Goal: Information Seeking & Learning: Find specific fact

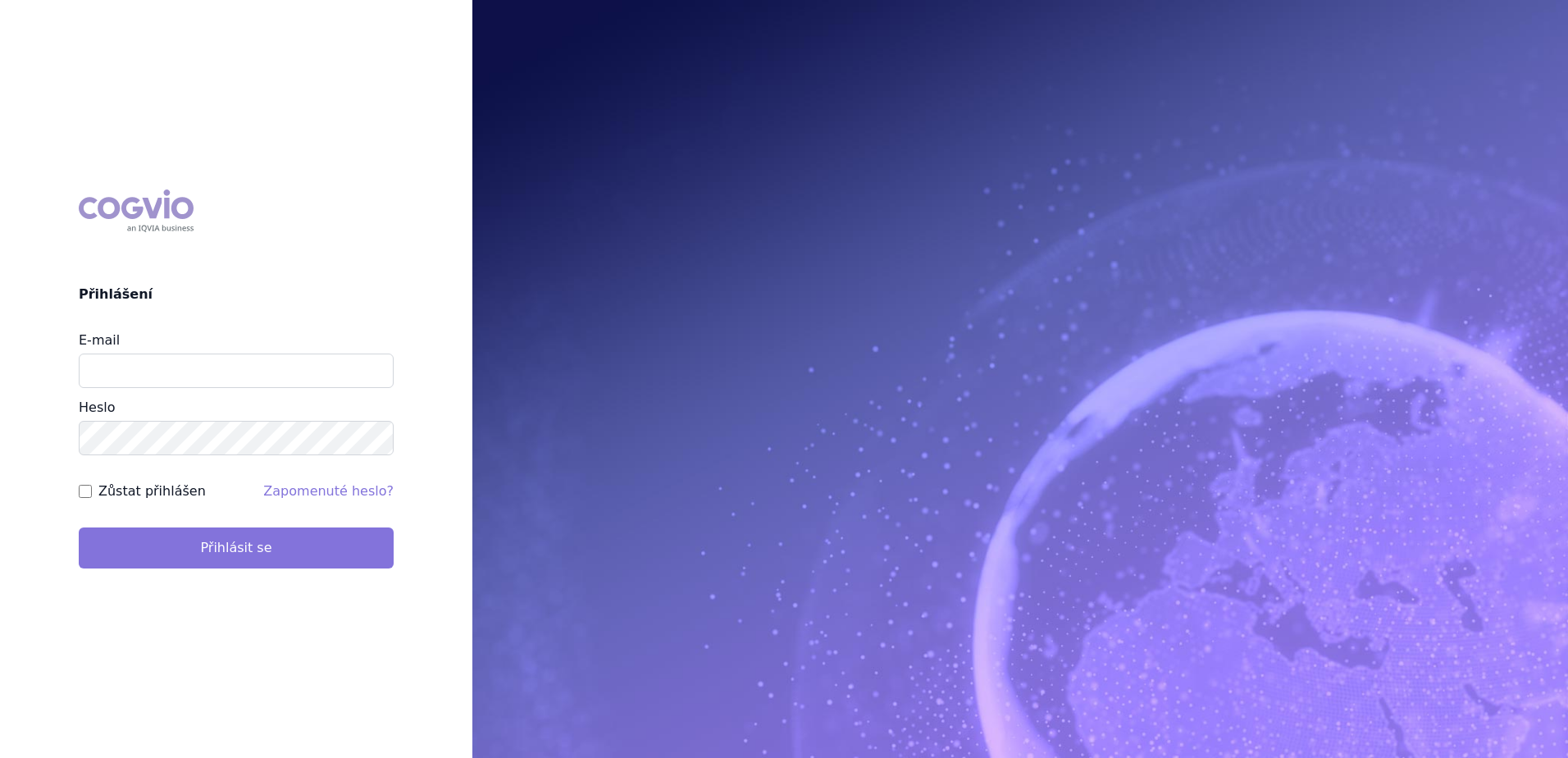
type input "alena.borova@sandoz.com"
click at [311, 552] on button "Přihlásit se" at bounding box center [236, 548] width 315 height 41
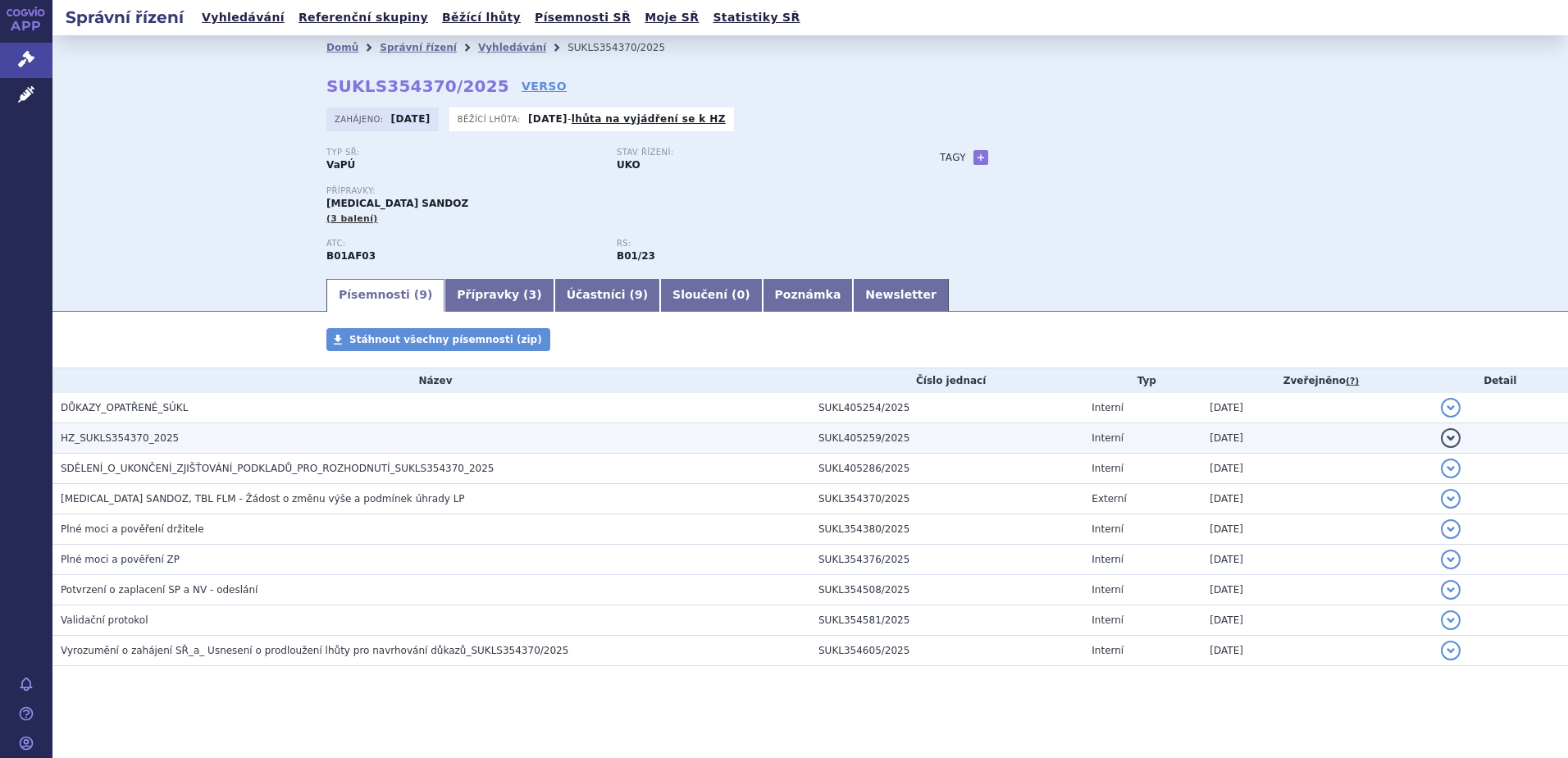
click at [207, 439] on h3 "HZ_SUKLS354370_2025" at bounding box center [435, 438] width 750 height 17
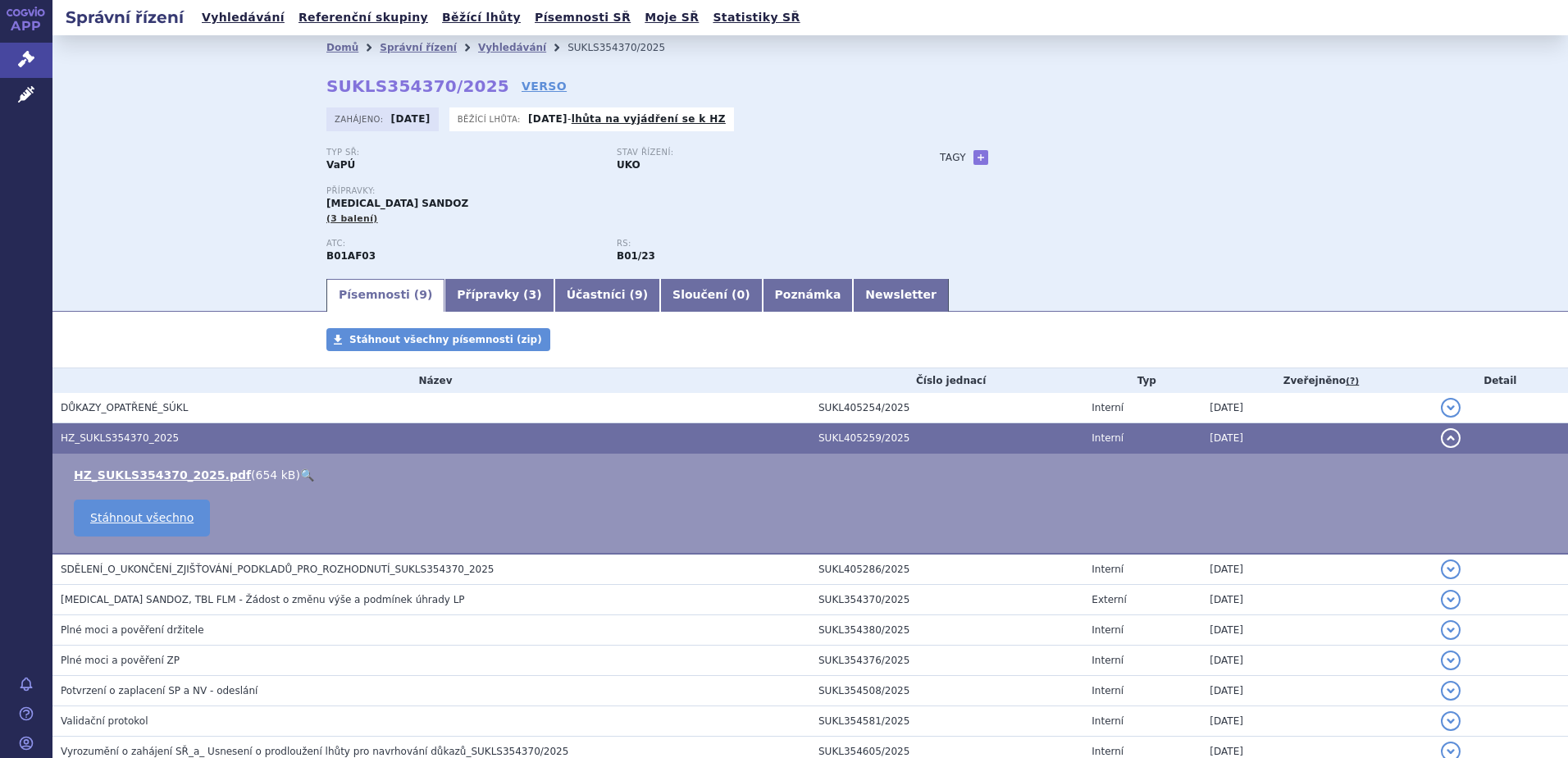
click at [300, 474] on link "🔍" at bounding box center [307, 474] width 14 height 13
drag, startPoint x: 208, startPoint y: 567, endPoint x: 227, endPoint y: 570, distance: 19.2
click at [208, 567] on span "SDĚLENÍ_O_UKONČENÍ_ZJIŠŤOVÁNÍ_PODKLADŮ_PRO_ROZHODNUTÍ_SUKLS354370_2025" at bounding box center [276, 569] width 433 height 11
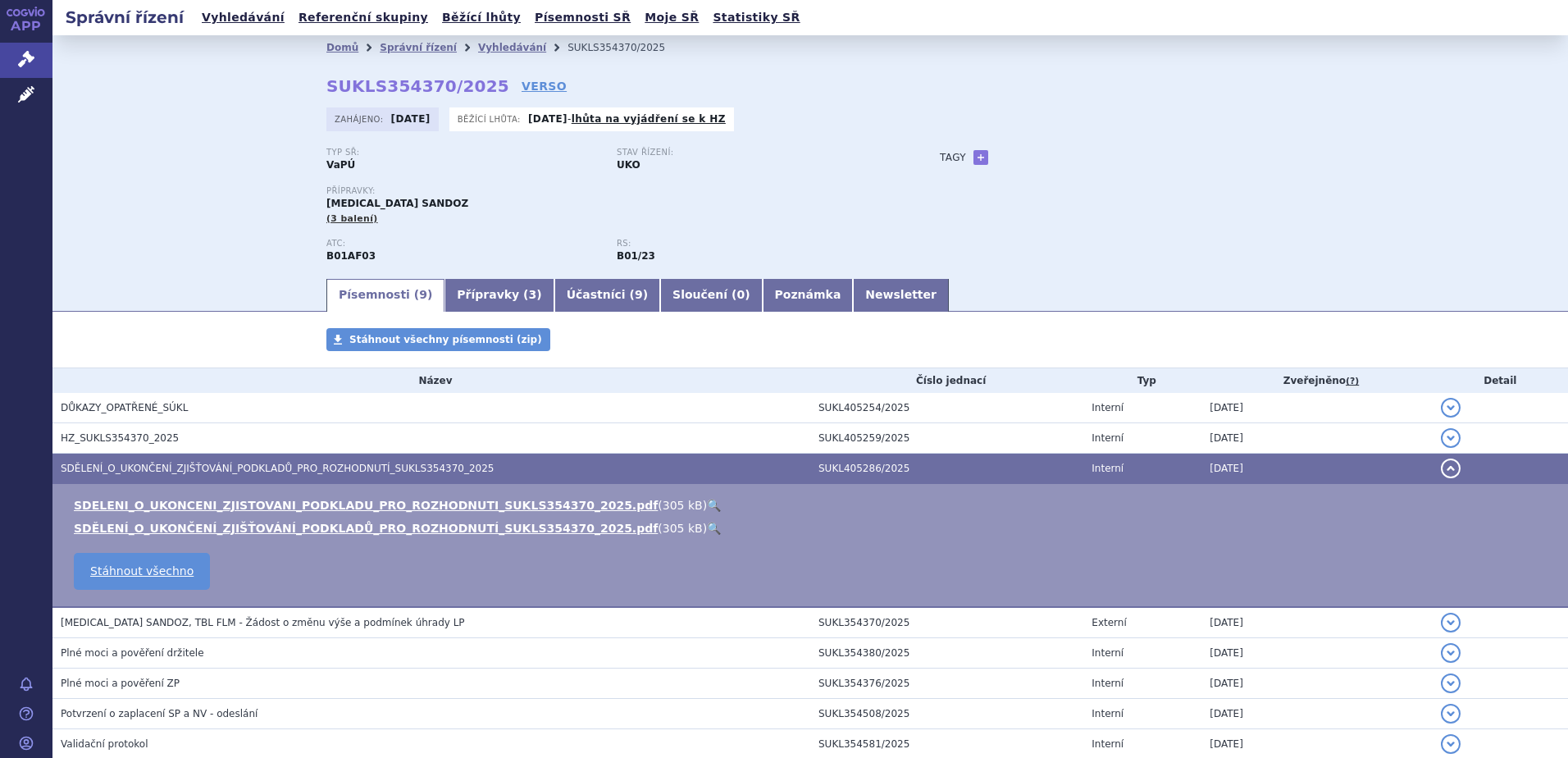
click at [707, 506] on link "🔍" at bounding box center [714, 505] width 14 height 13
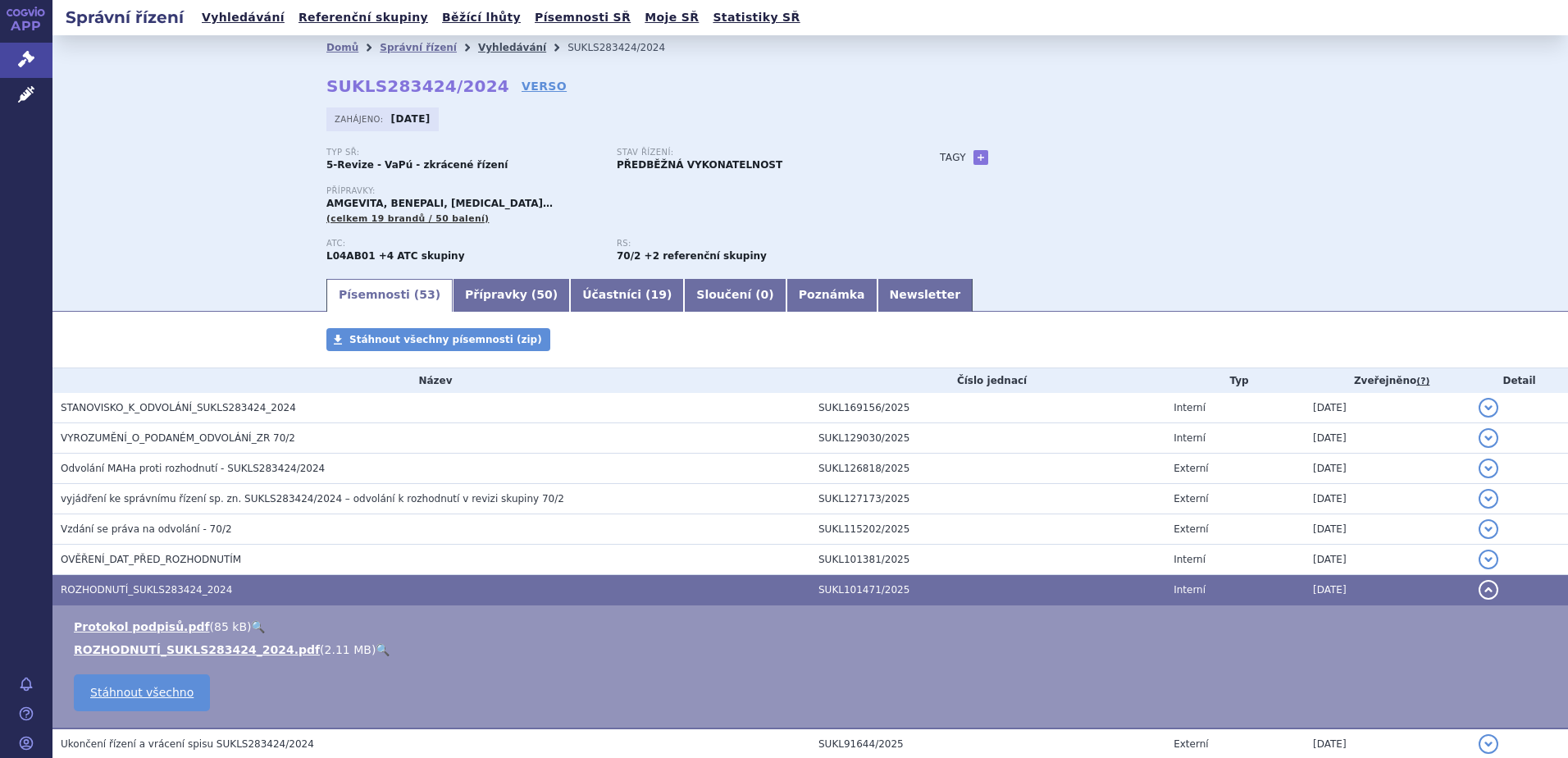
click at [478, 45] on link "Vyhledávání" at bounding box center [512, 47] width 68 height 11
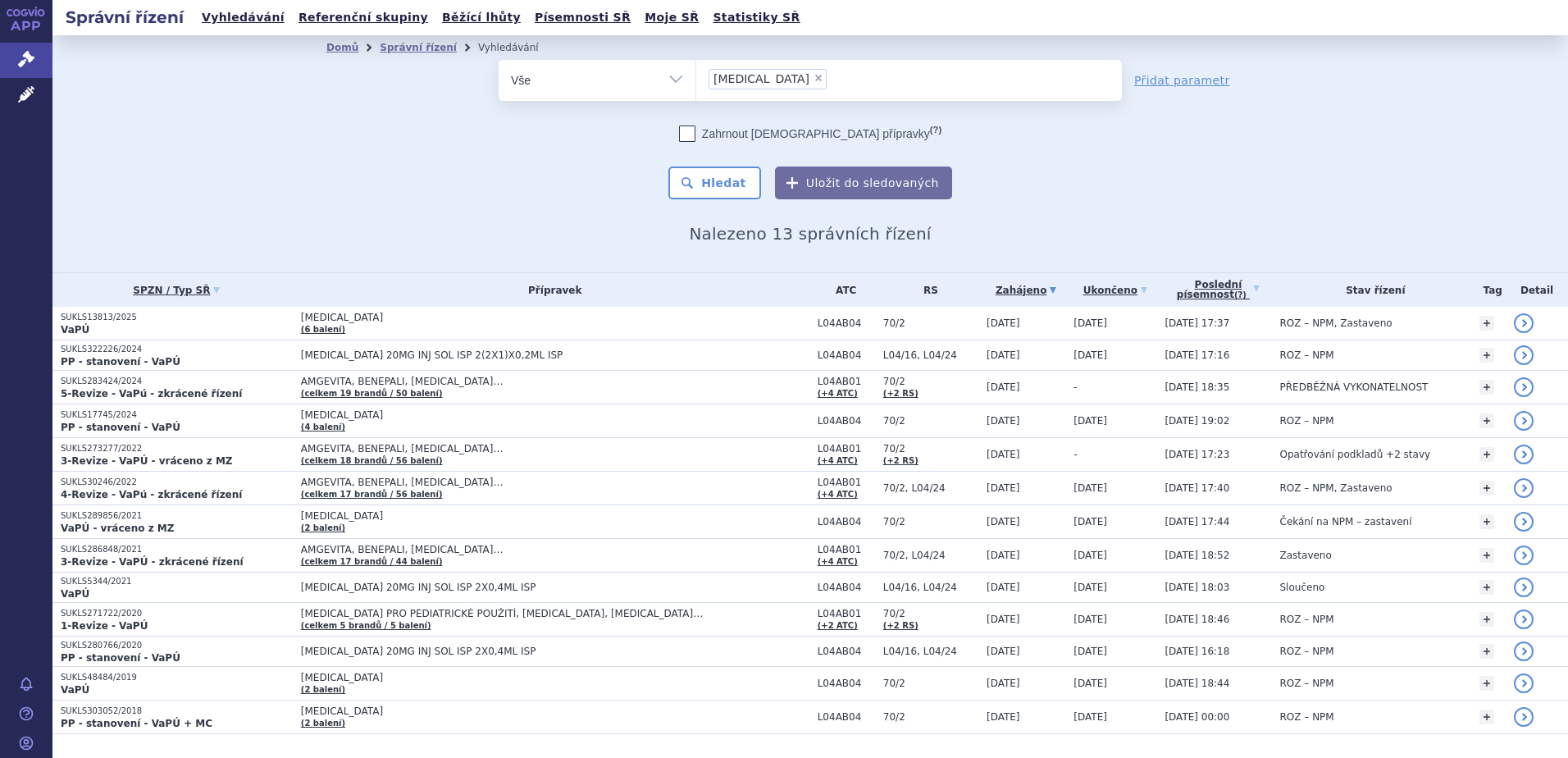
click at [814, 77] on span "×" at bounding box center [818, 78] width 10 height 10
click at [696, 77] on select "hyrimoz" at bounding box center [695, 80] width 1 height 41
select select
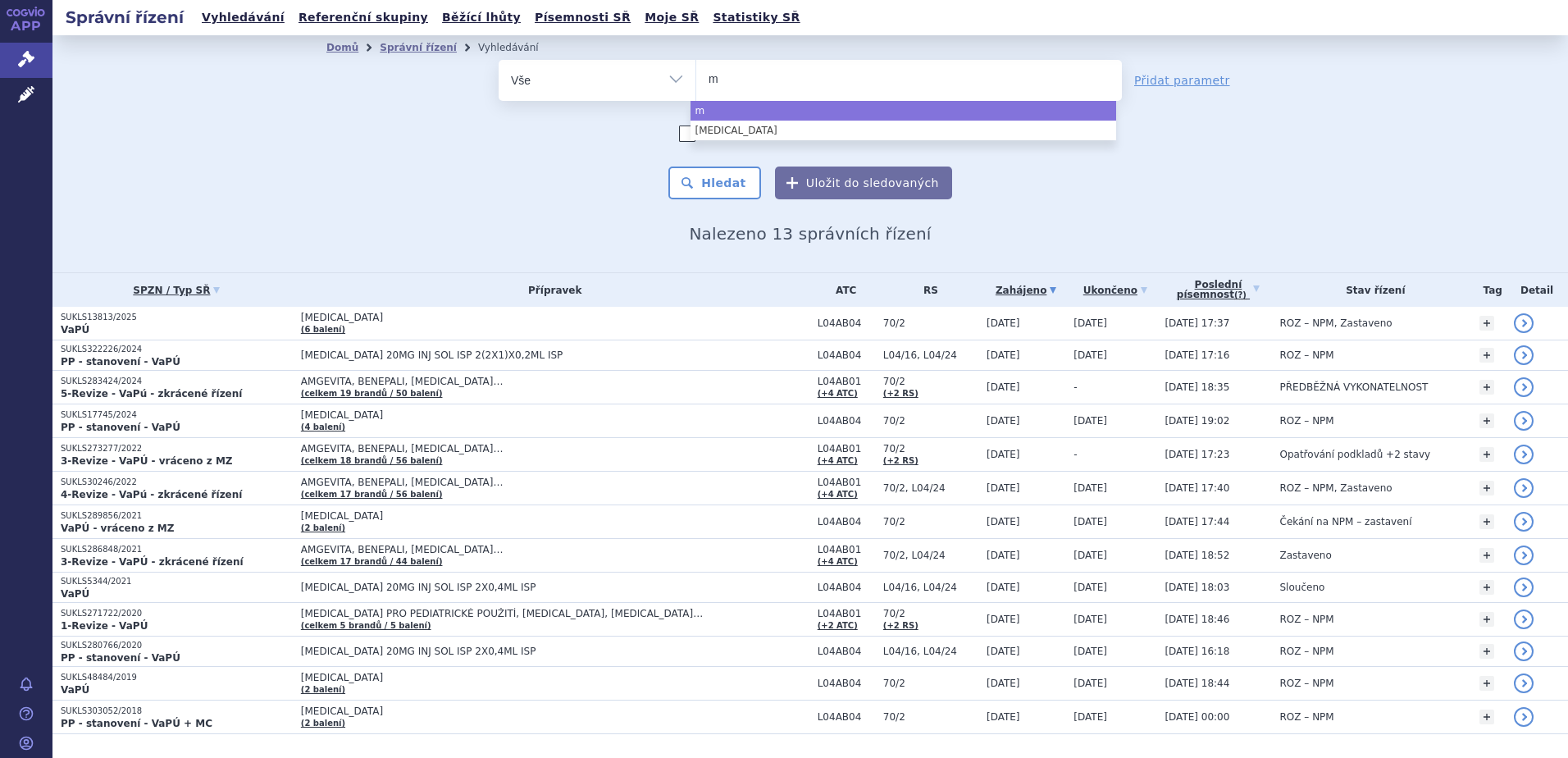
type input "mu"
type input "musc"
type input "musca"
type input "muscari"
type input "muscaris"
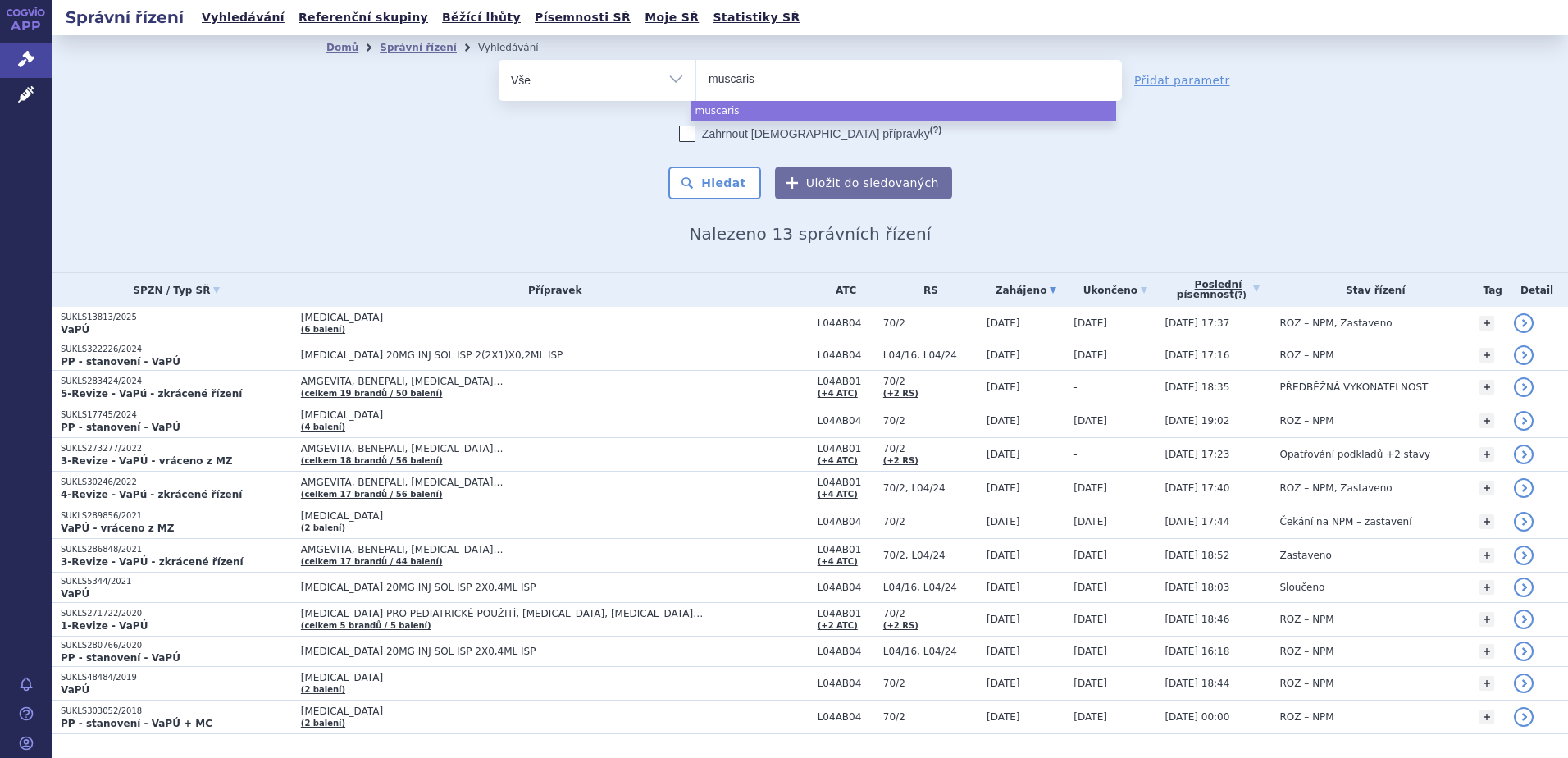
type input "muscarisa"
type input "muscarisan"
select select "muscarisan"
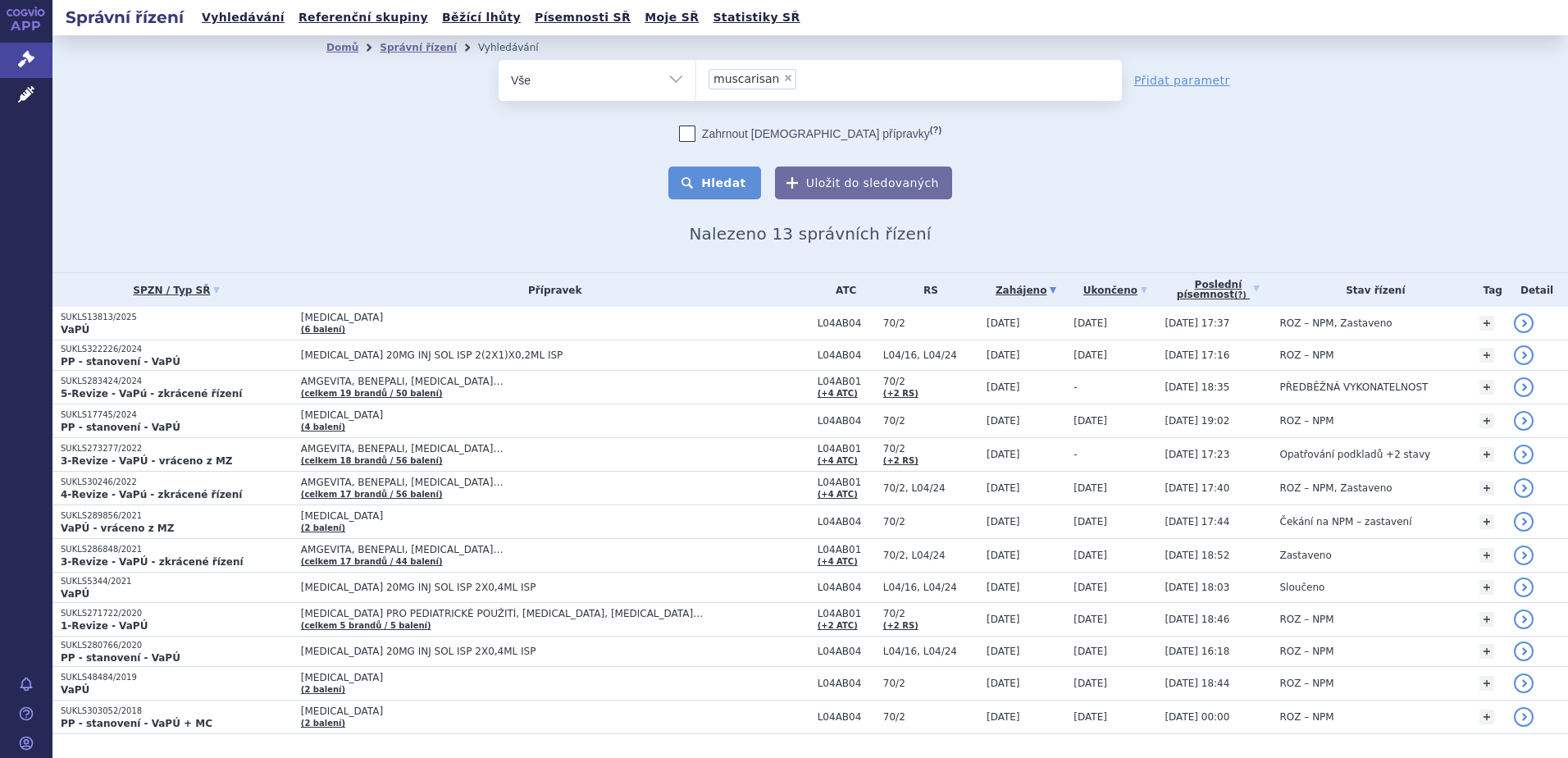
click at [724, 176] on button "Hledat" at bounding box center [714, 183] width 93 height 32
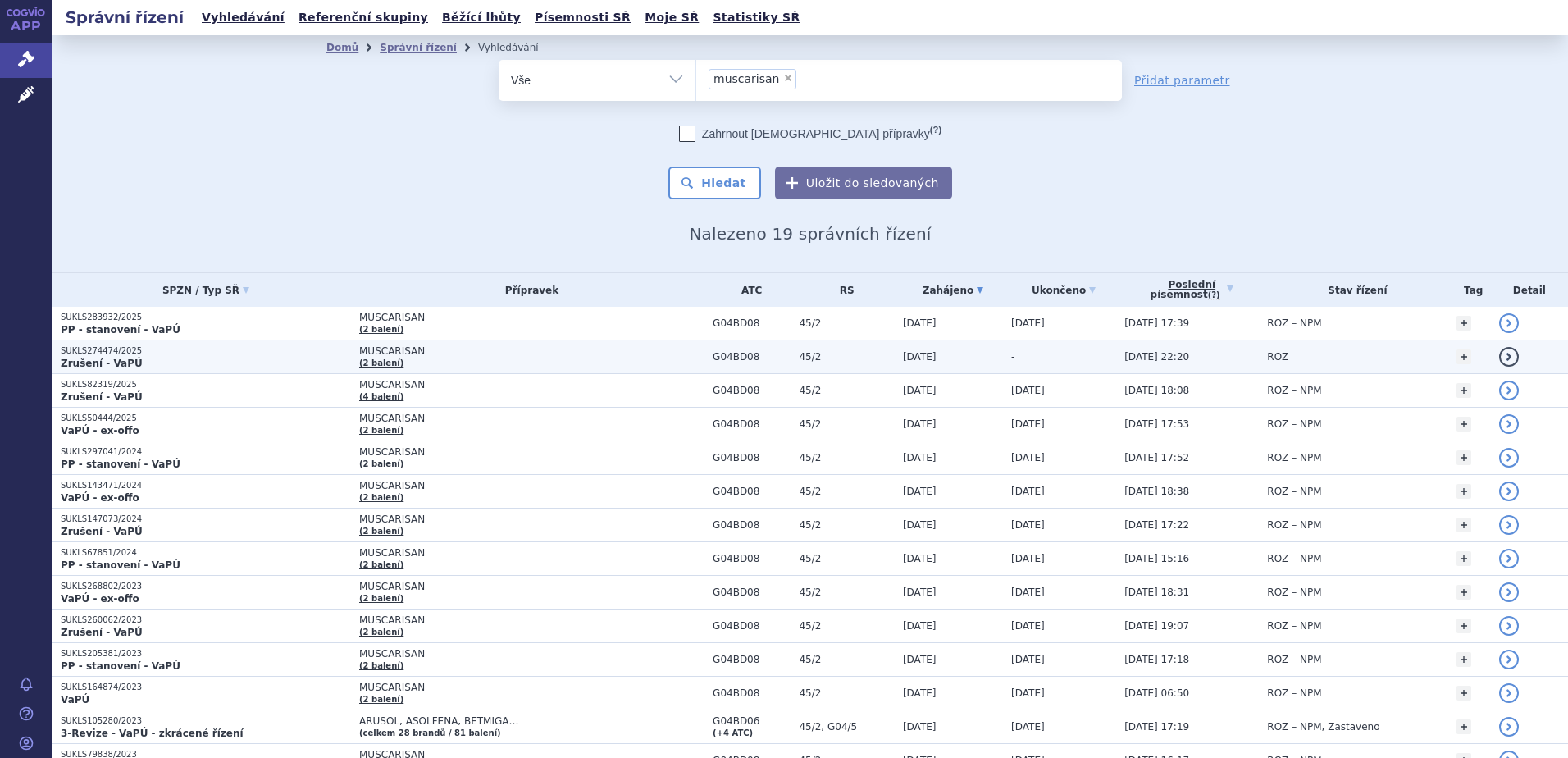
click at [436, 361] on td "MUSCARISAN (2 balení)" at bounding box center [527, 357] width 353 height 33
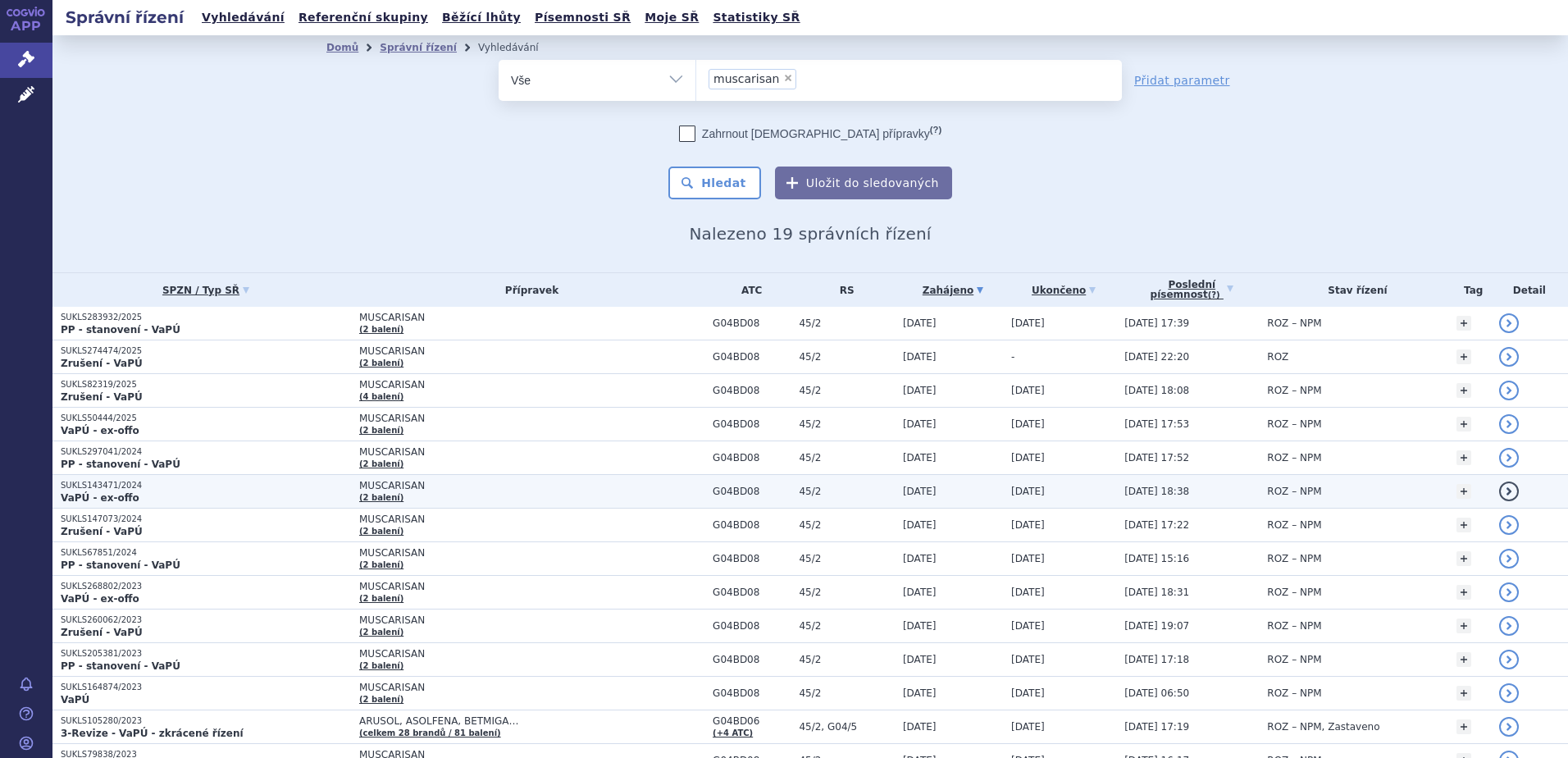
click at [407, 488] on span "MUSCARISAN" at bounding box center [532, 486] width 346 height 11
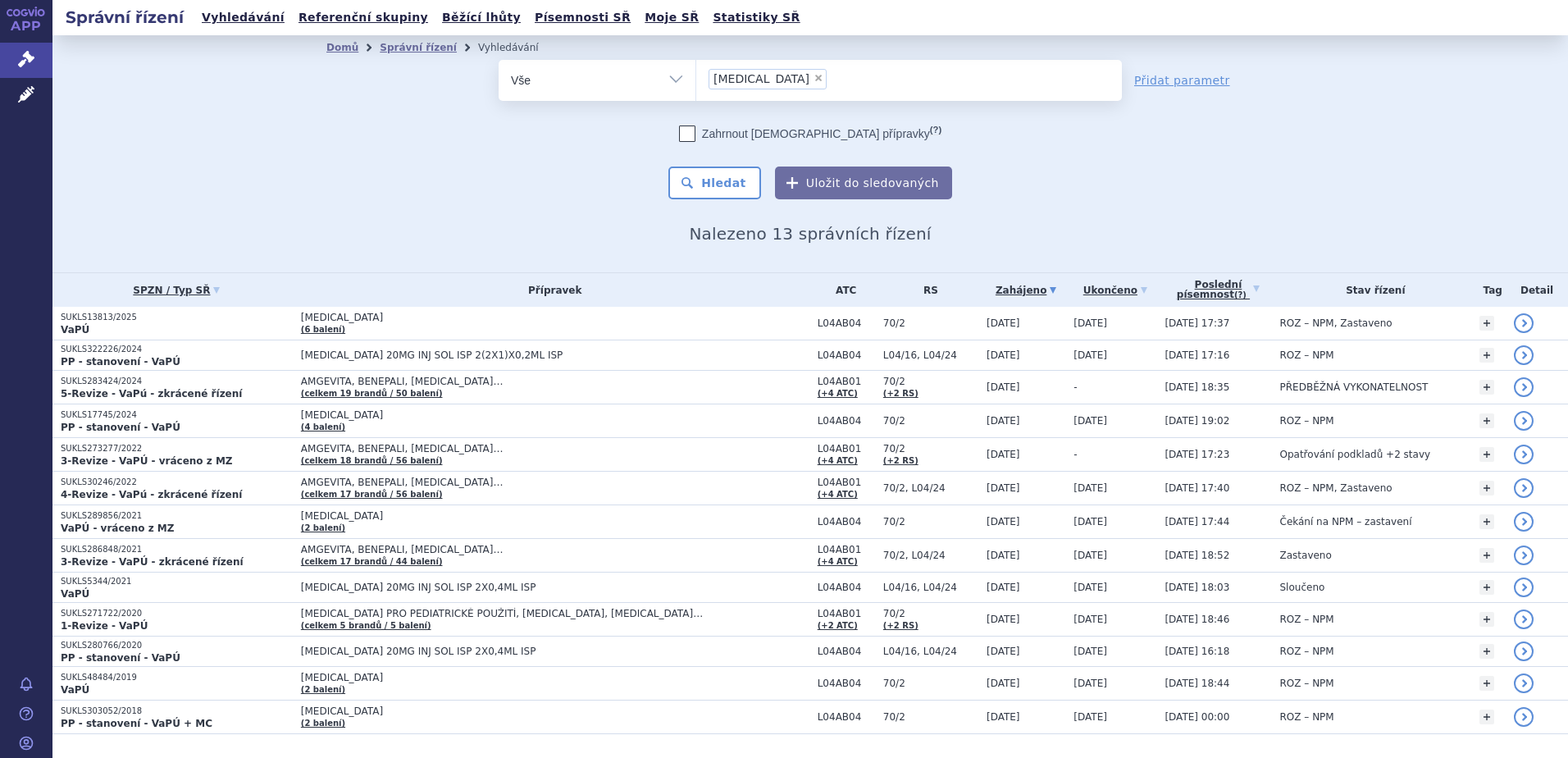
select select
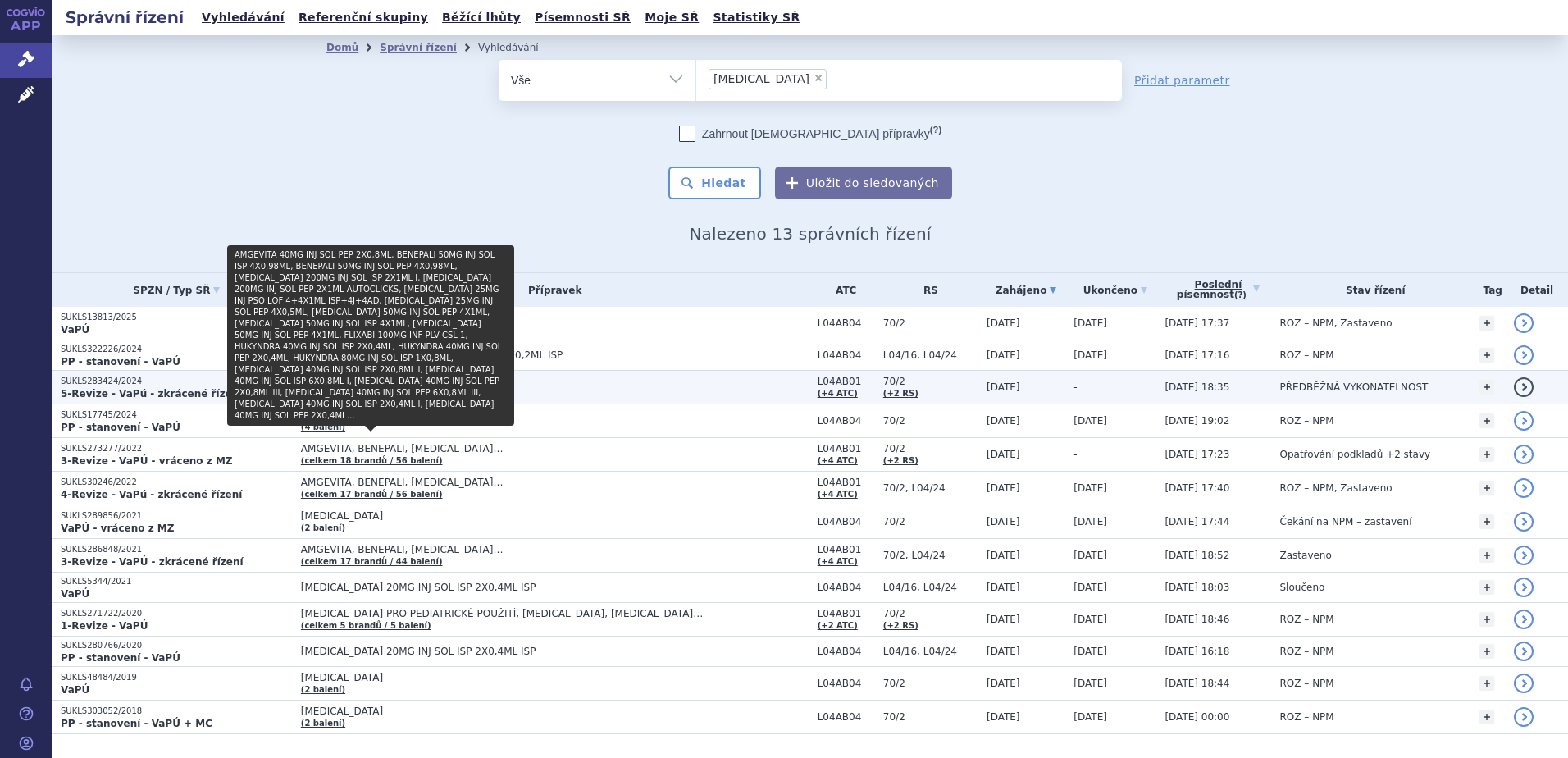
click at [400, 392] on link "(celkem 19 brandů / 50 balení)" at bounding box center [372, 393] width 142 height 9
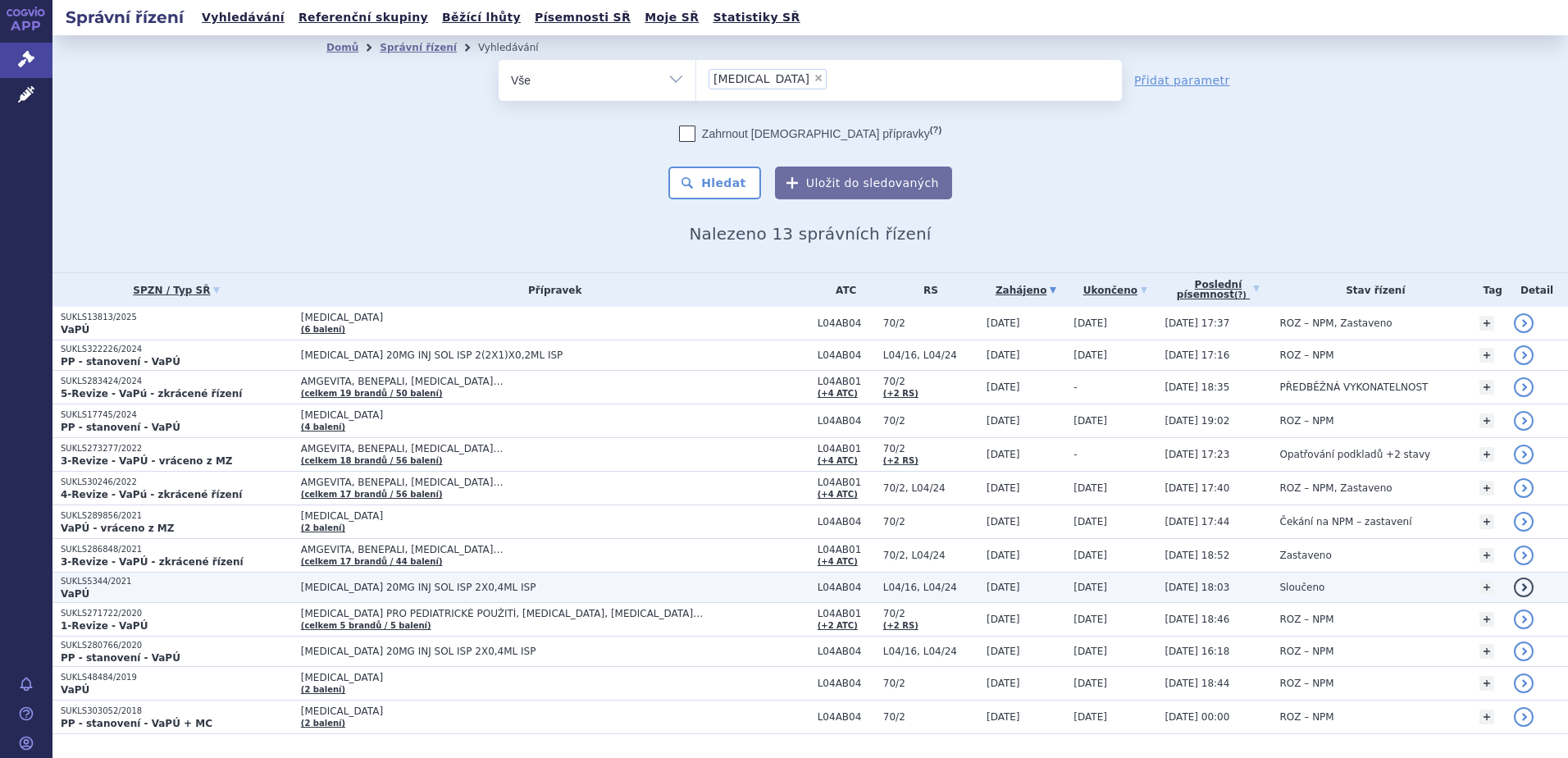
click at [432, 587] on span "[MEDICAL_DATA] 20MG INJ SOL ISP 2X0,4ML ISP" at bounding box center [506, 587] width 410 height 11
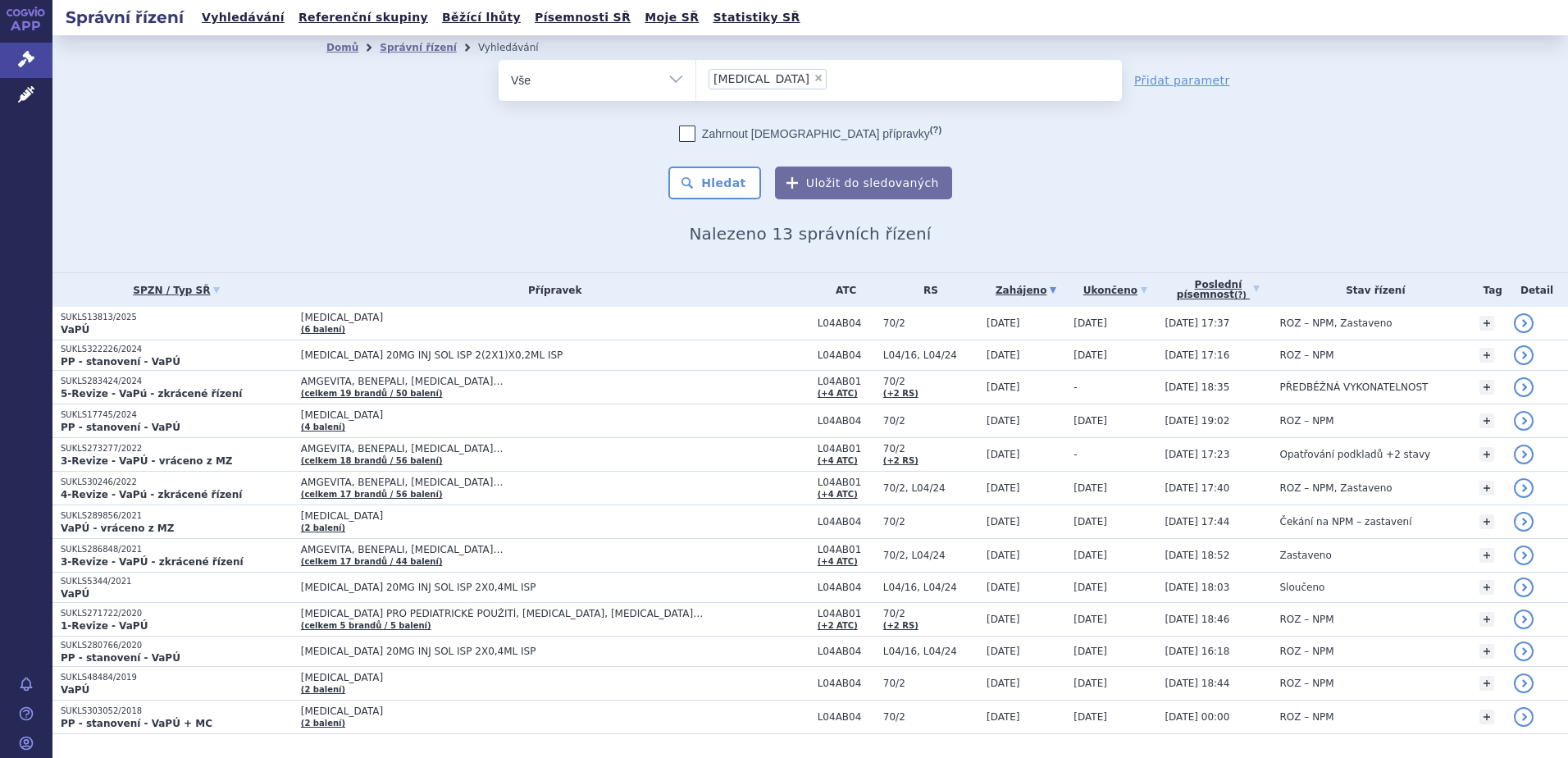
click at [814, 77] on span "×" at bounding box center [818, 78] width 10 height 10
click at [696, 77] on select "hyrimoz" at bounding box center [695, 80] width 1 height 41
select select
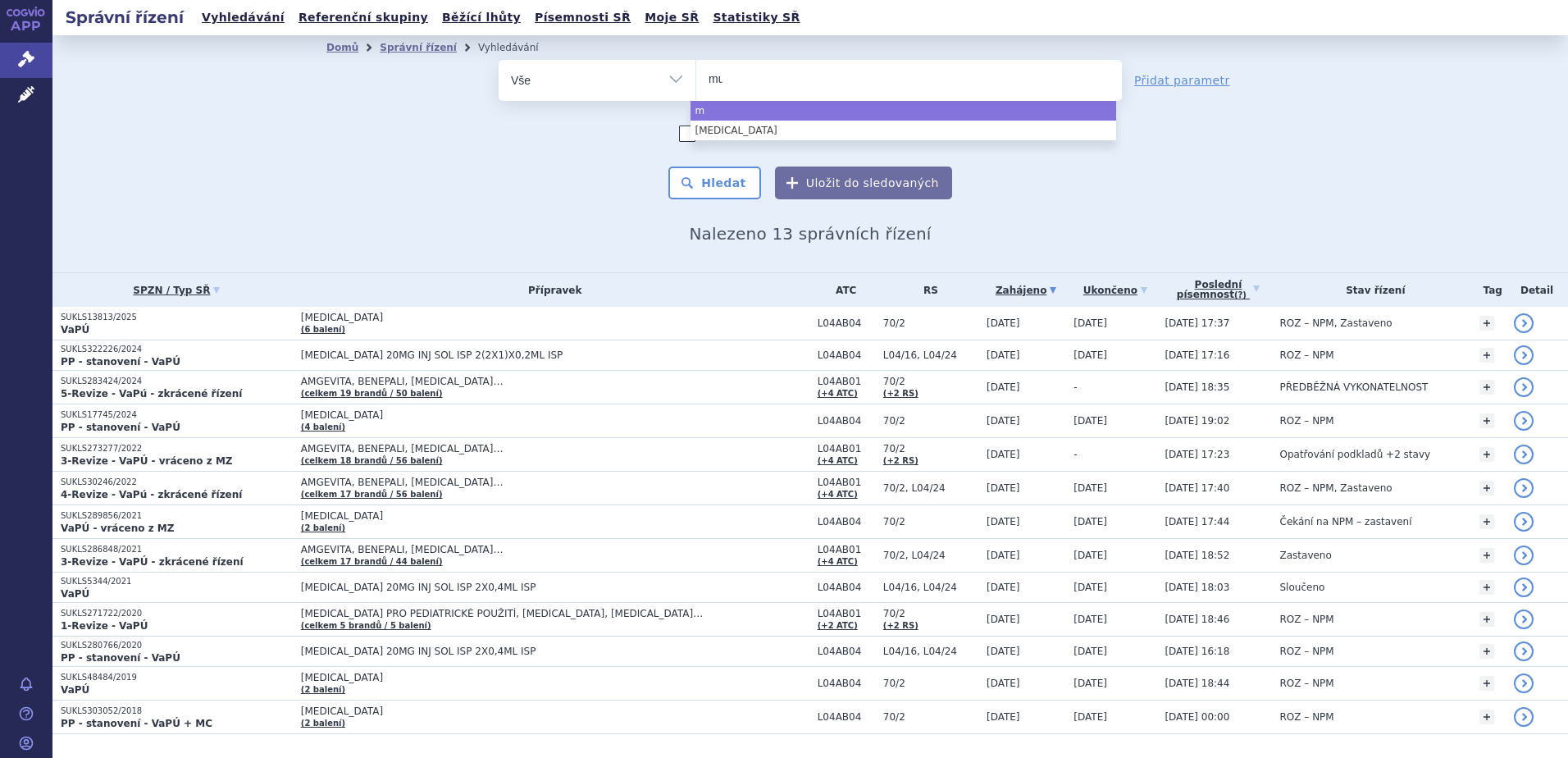
type input "mus"
type input "musca"
type input "muscar"
type input "muscaris"
type input "muscarisan"
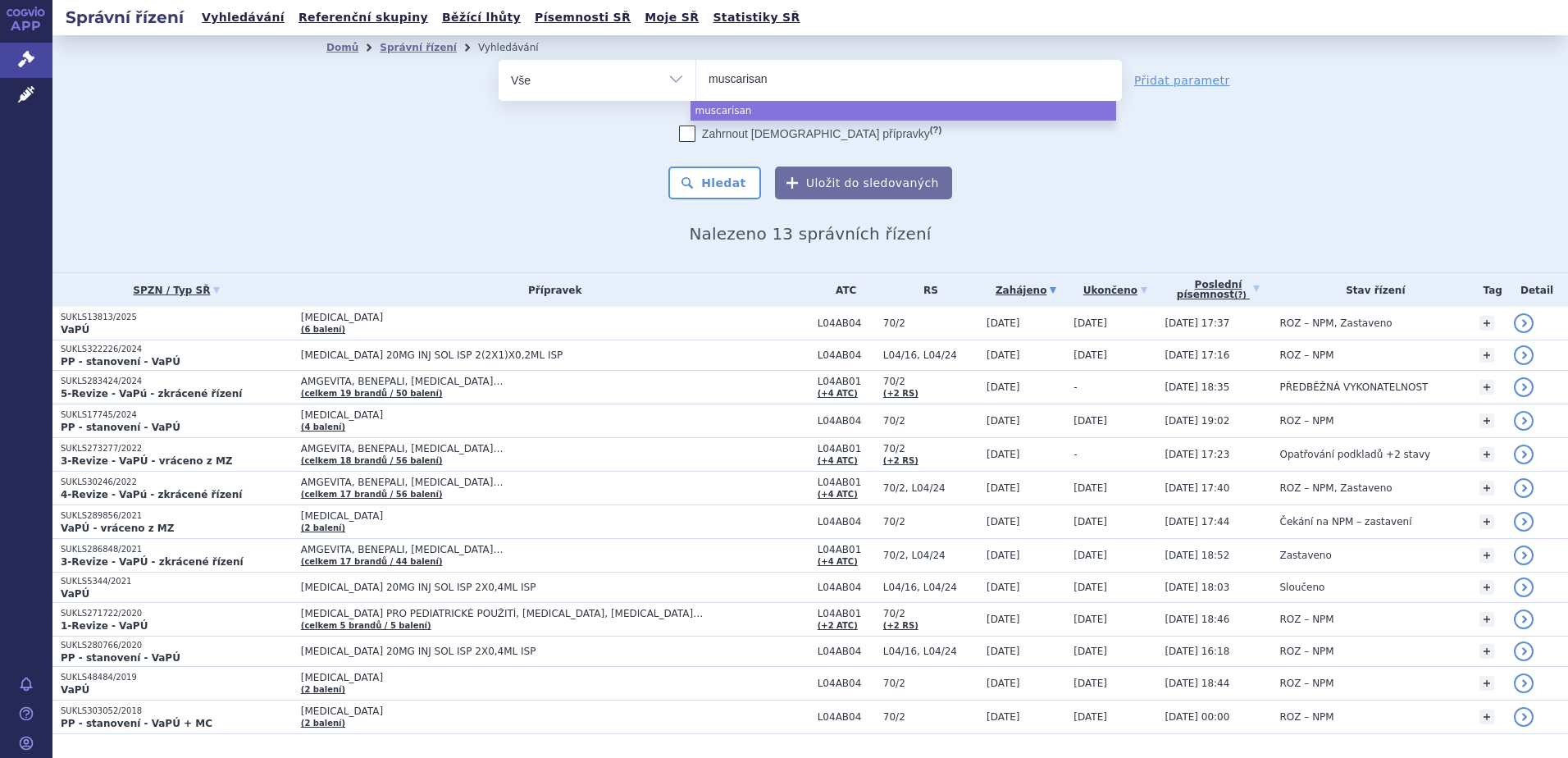
select select "muscarisan"
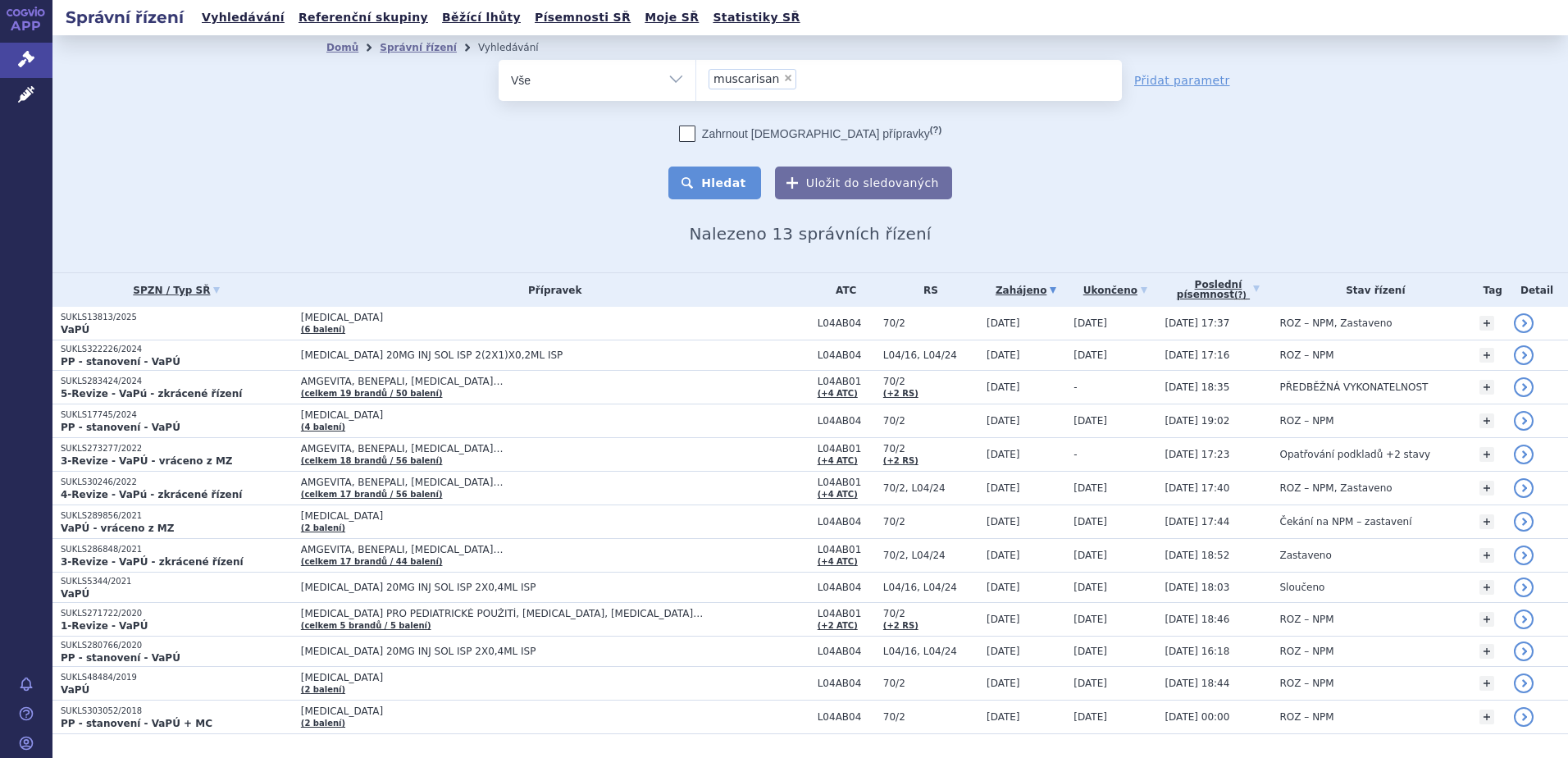
click at [734, 184] on button "Hledat" at bounding box center [714, 183] width 93 height 32
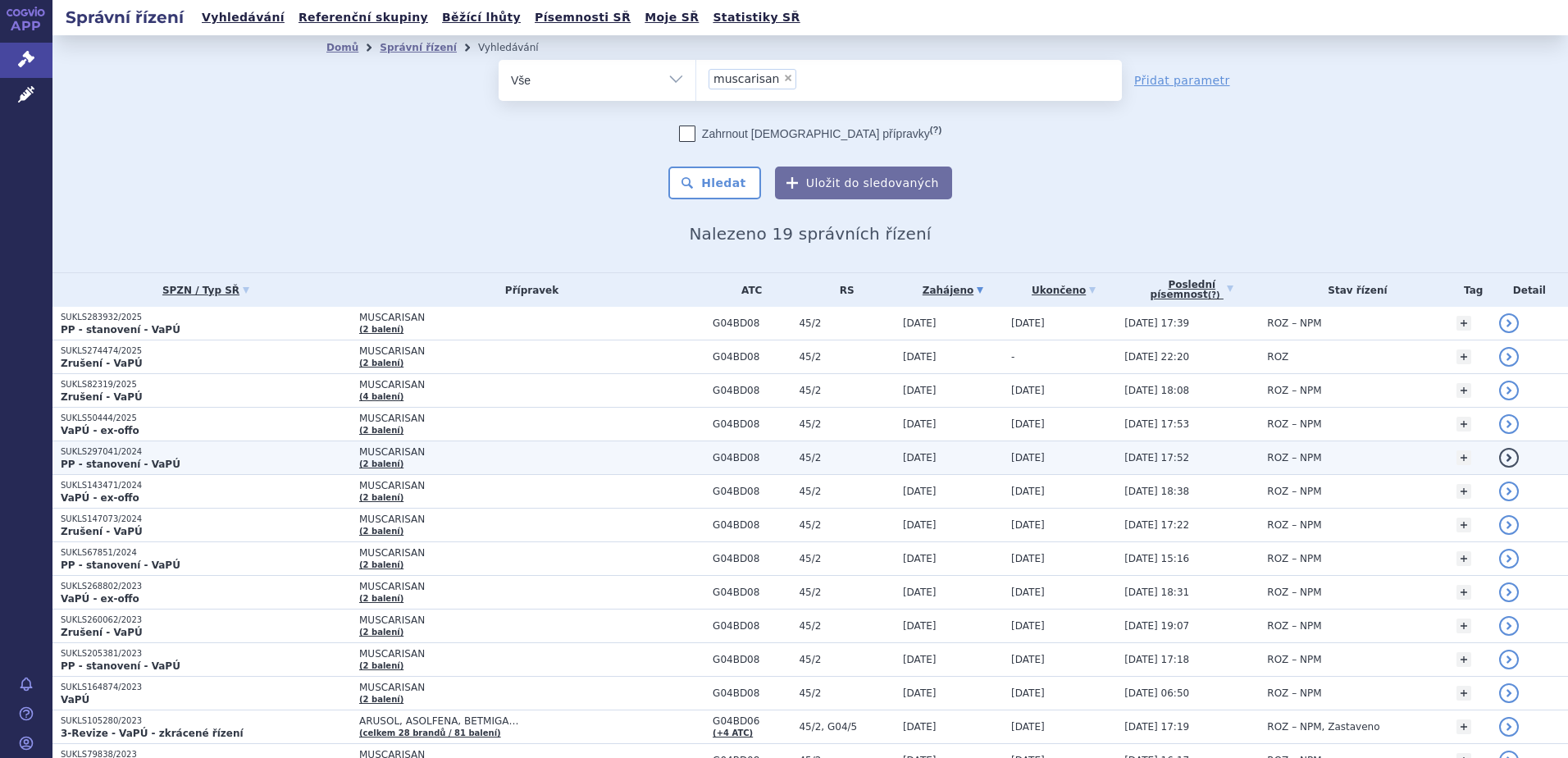
click at [280, 466] on p "PP - stanovení - VaPÚ" at bounding box center [205, 464] width 290 height 13
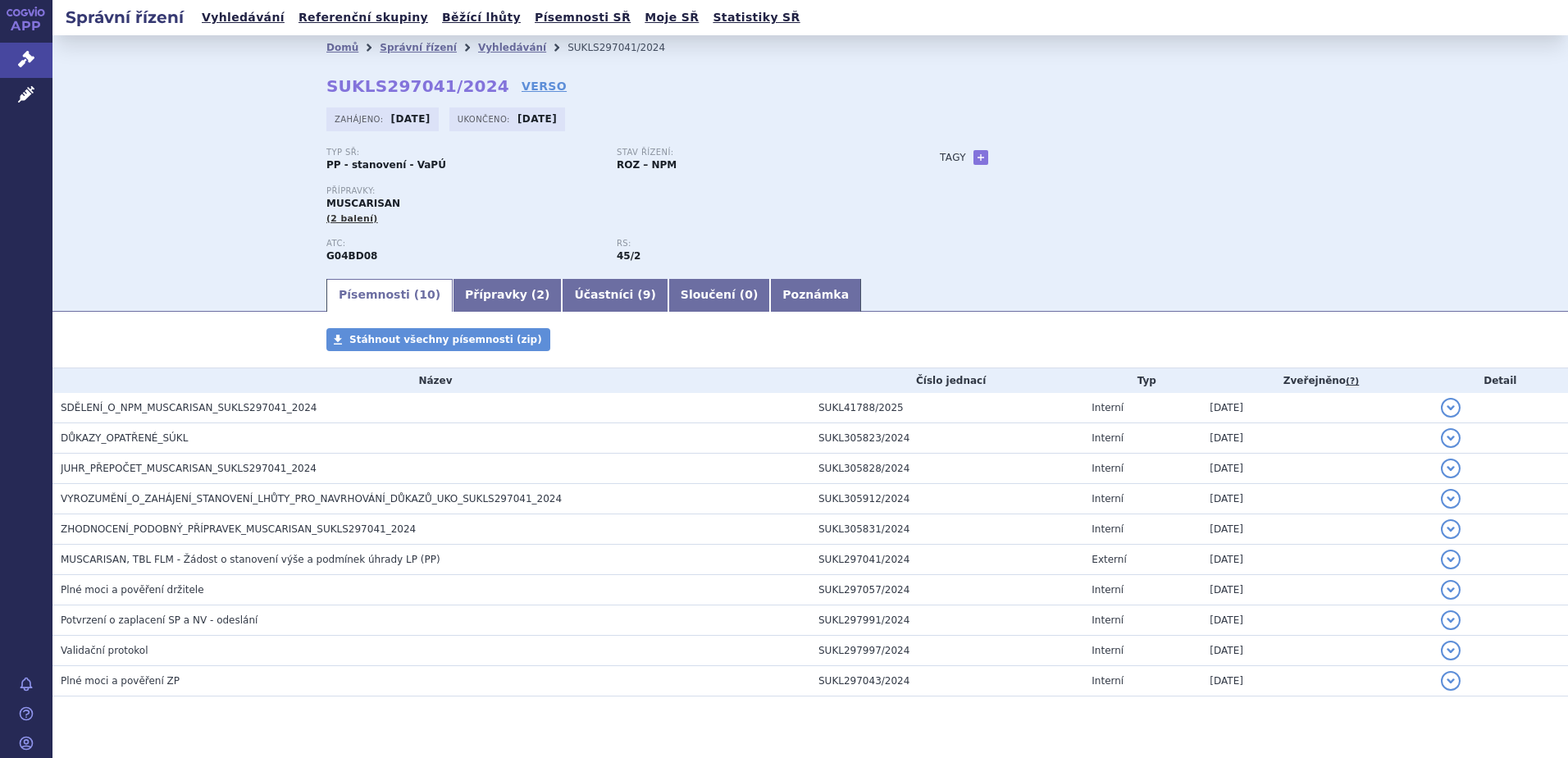
drag, startPoint x: 292, startPoint y: 393, endPoint x: 269, endPoint y: 385, distance: 24.4
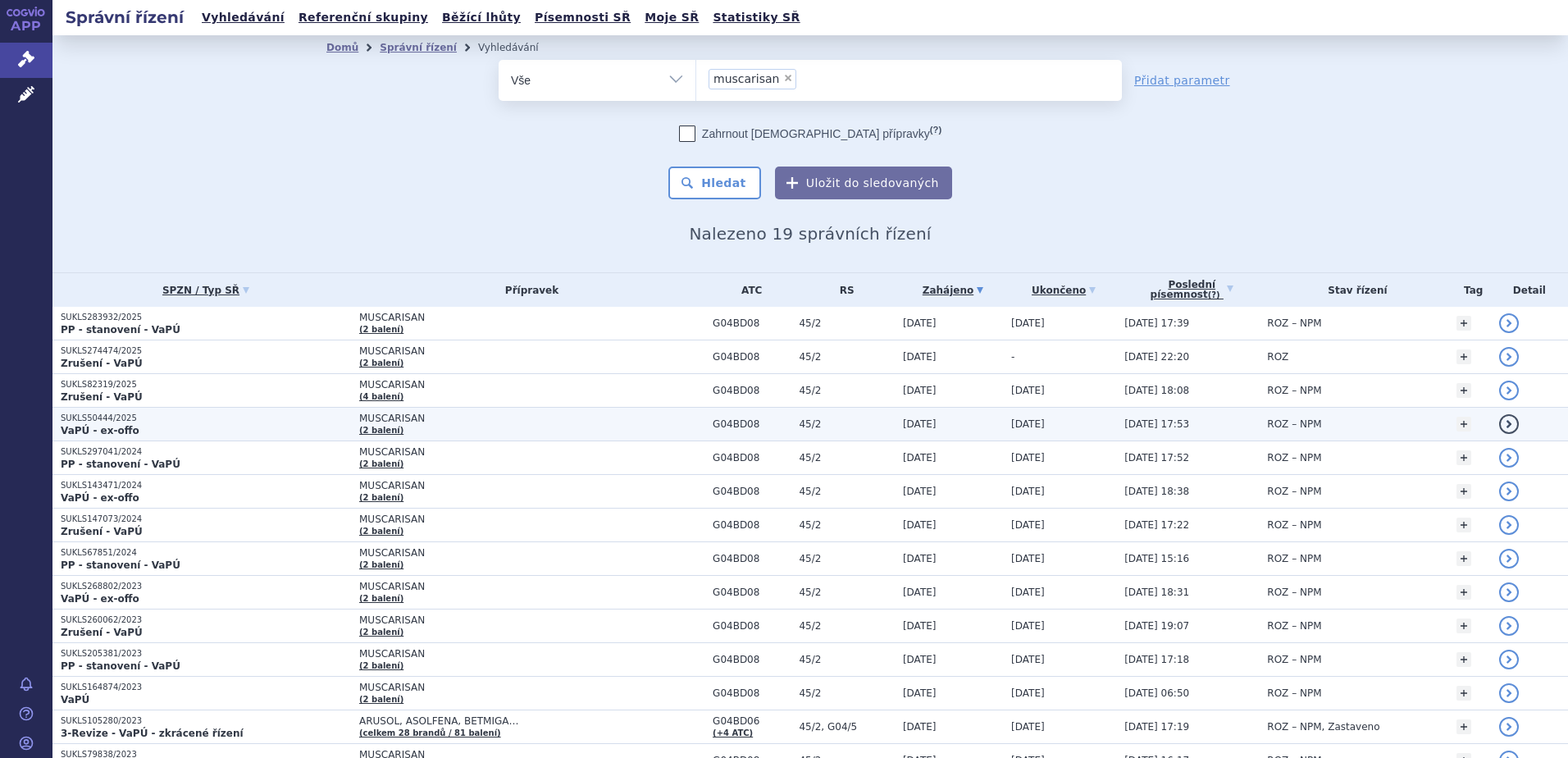
click at [255, 423] on p "VaPÚ - ex-offo" at bounding box center [205, 430] width 290 height 13
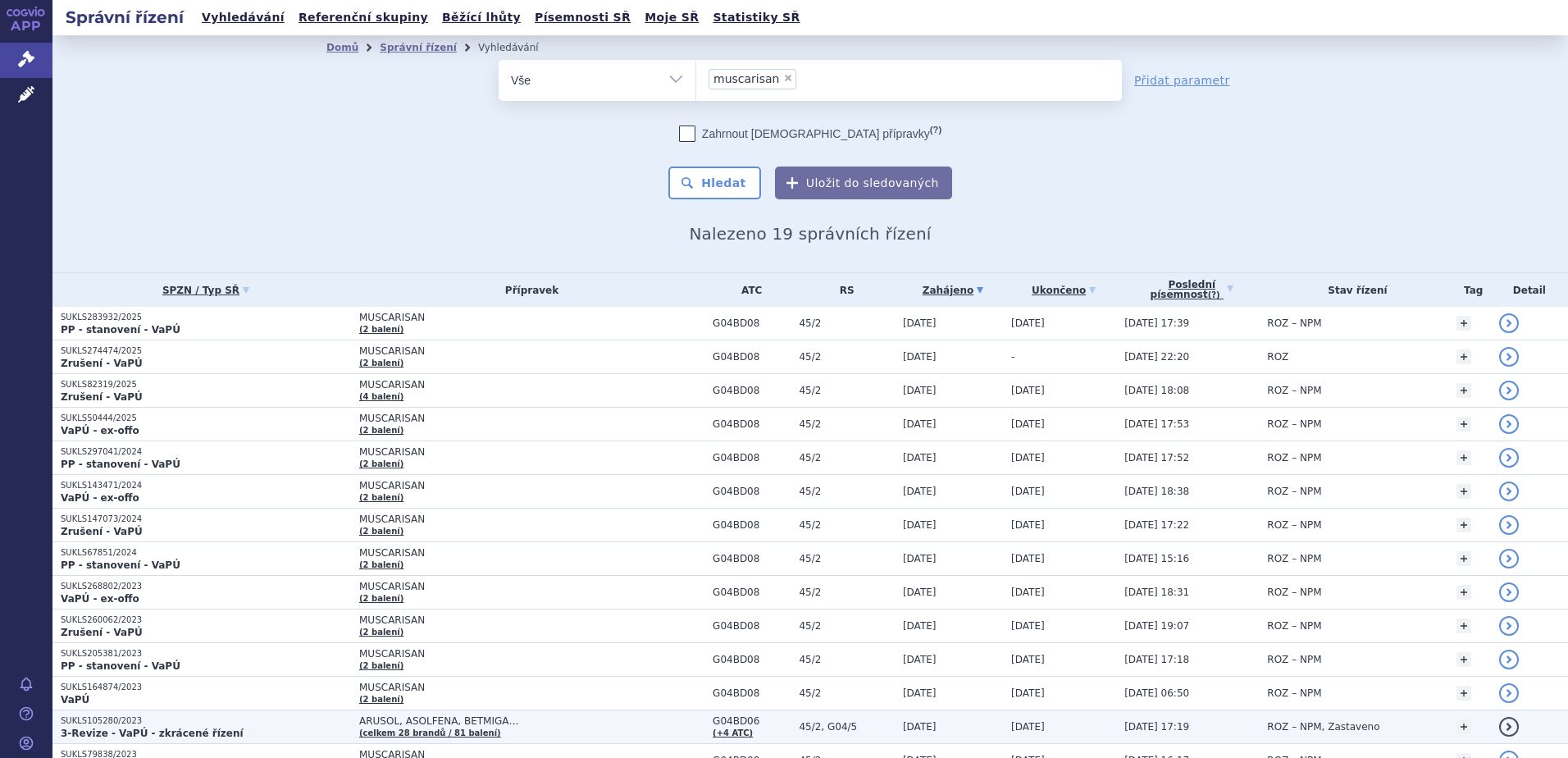
click at [201, 717] on p "SUKLS105280/2023" at bounding box center [205, 721] width 290 height 11
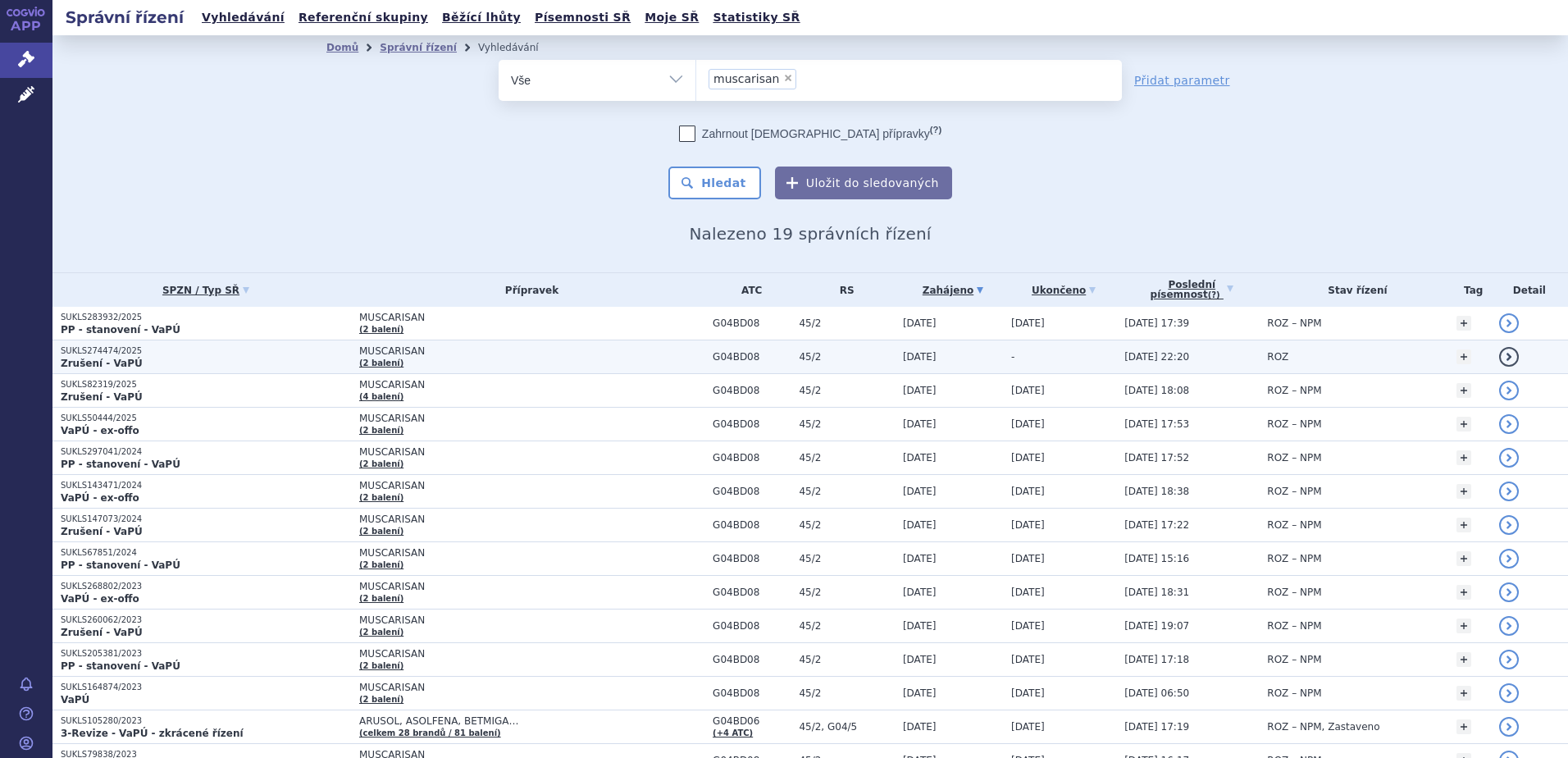
click at [474, 358] on td "MUSCARISAN (2 balení)" at bounding box center [527, 357] width 353 height 33
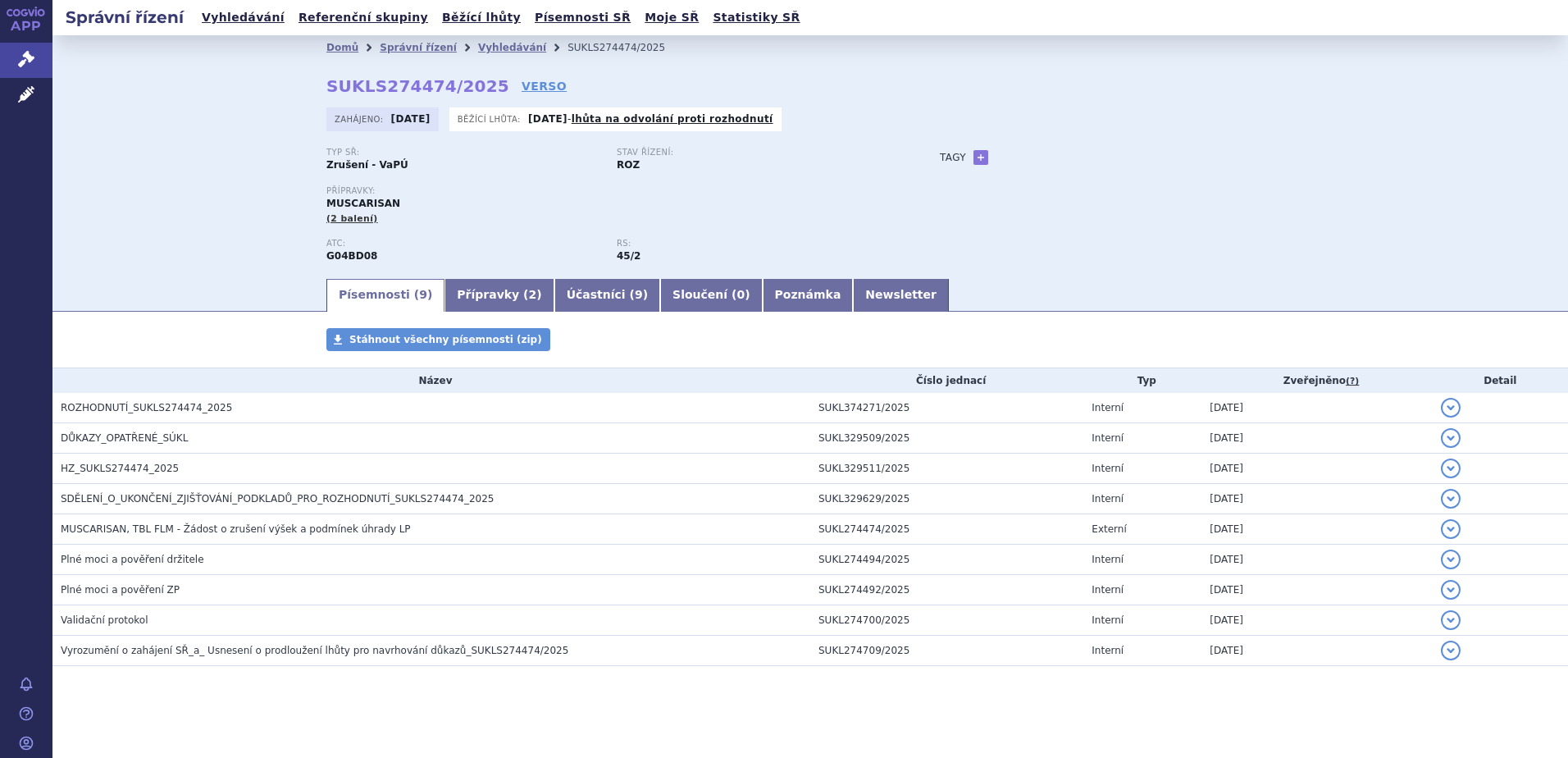
click at [495, 39] on li "Vyhledávání" at bounding box center [523, 47] width 89 height 25
click at [495, 47] on link "Vyhledávání" at bounding box center [512, 47] width 68 height 11
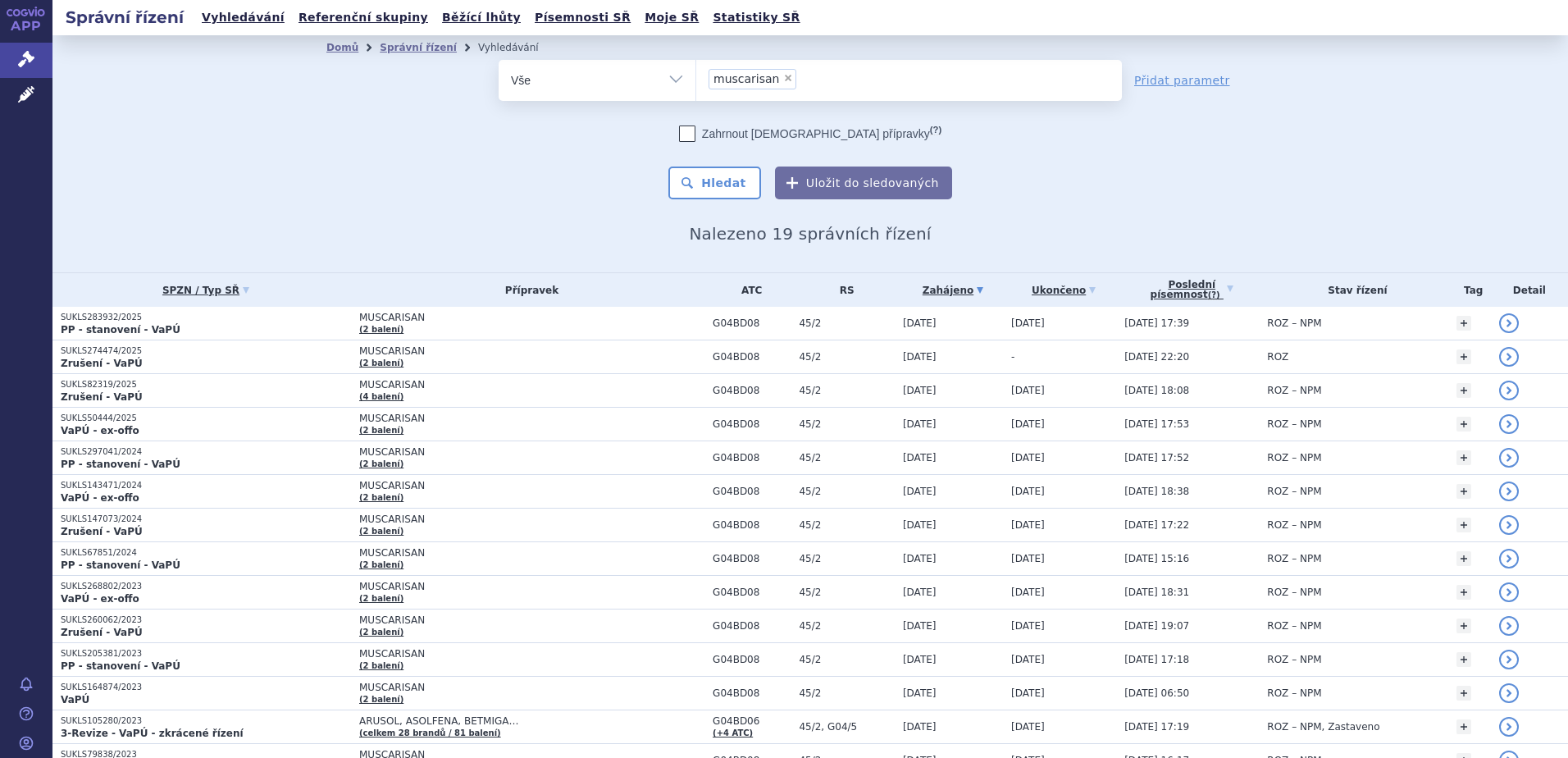
click at [783, 78] on span "×" at bounding box center [788, 78] width 10 height 10
click at [696, 78] on select "muscarisan" at bounding box center [695, 80] width 1 height 41
select select
type input "[MEDICAL_DATA] SANDOZ"
select select "[MEDICAL_DATA] SANDOZ"
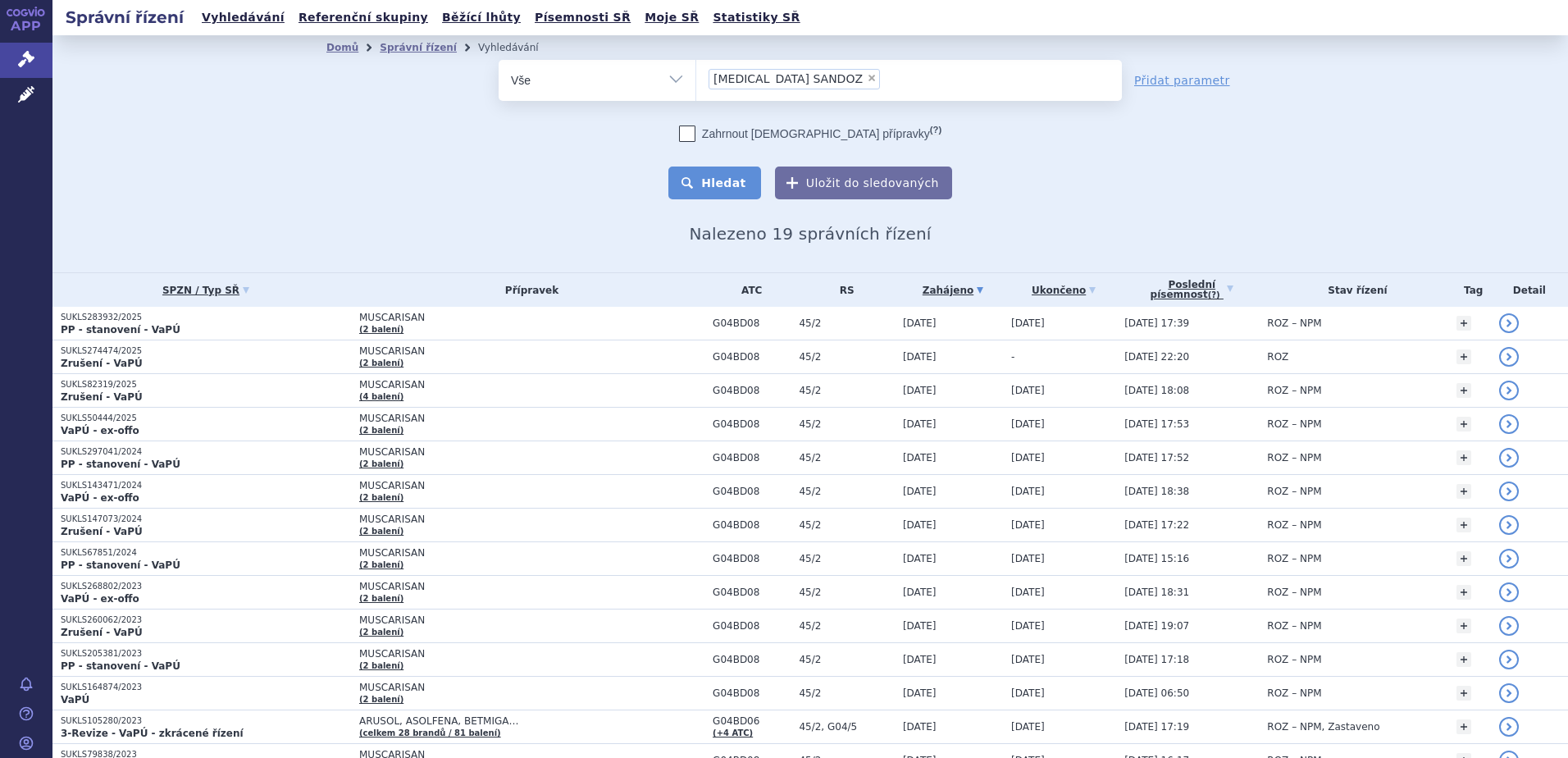
click at [685, 181] on button "Hledat" at bounding box center [714, 183] width 93 height 32
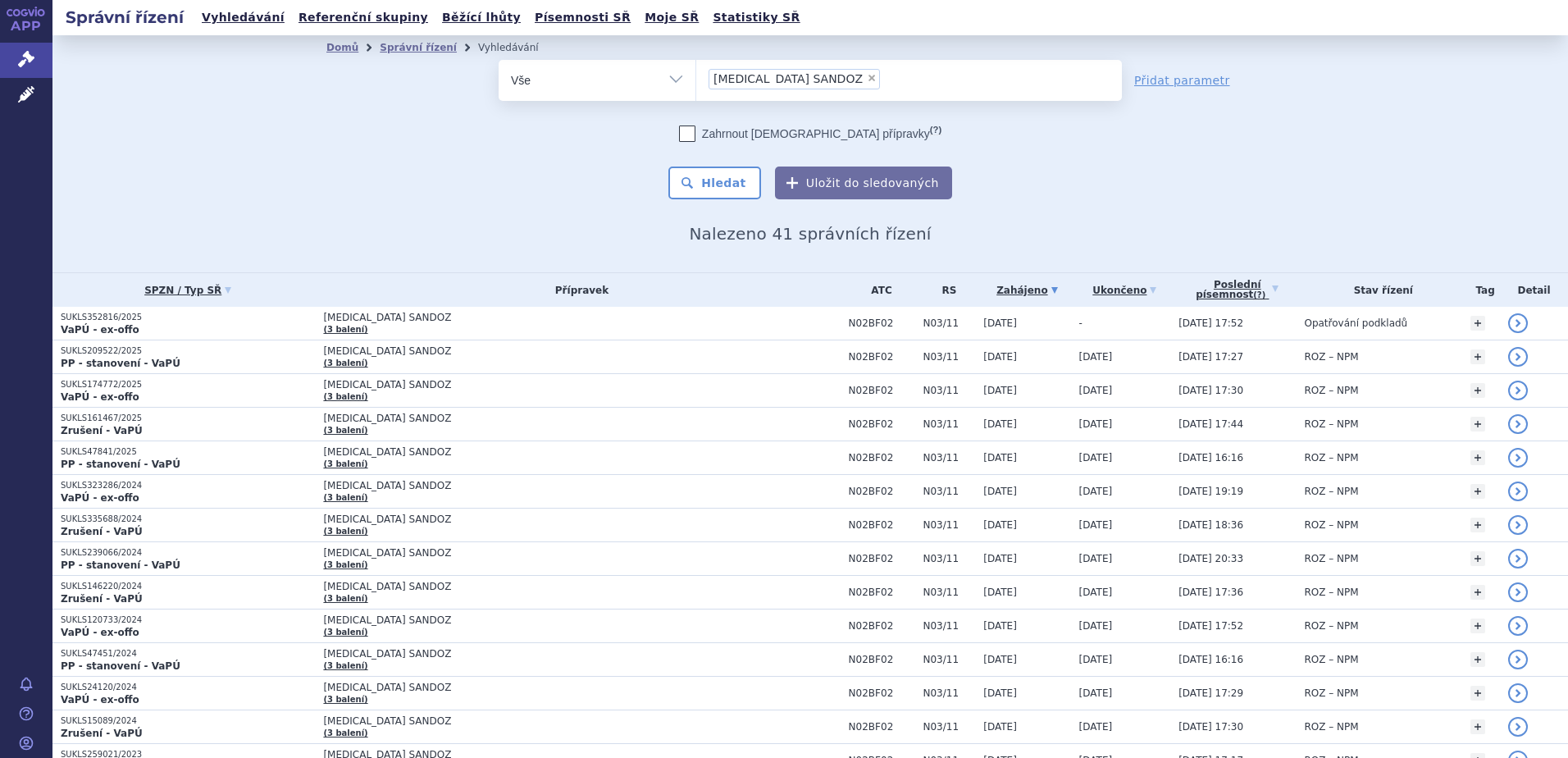
click at [395, 208] on div "Domů Správní řízení Vyhledávání Vyhledávání ve správních řízeních odstranit Vše…" at bounding box center [810, 152] width 1033 height 183
click at [866, 78] on span "×" at bounding box center [871, 78] width 10 height 10
click at [696, 78] on select "[MEDICAL_DATA] SANDOZ" at bounding box center [695, 80] width 1 height 41
select select
type input "B01AE07"
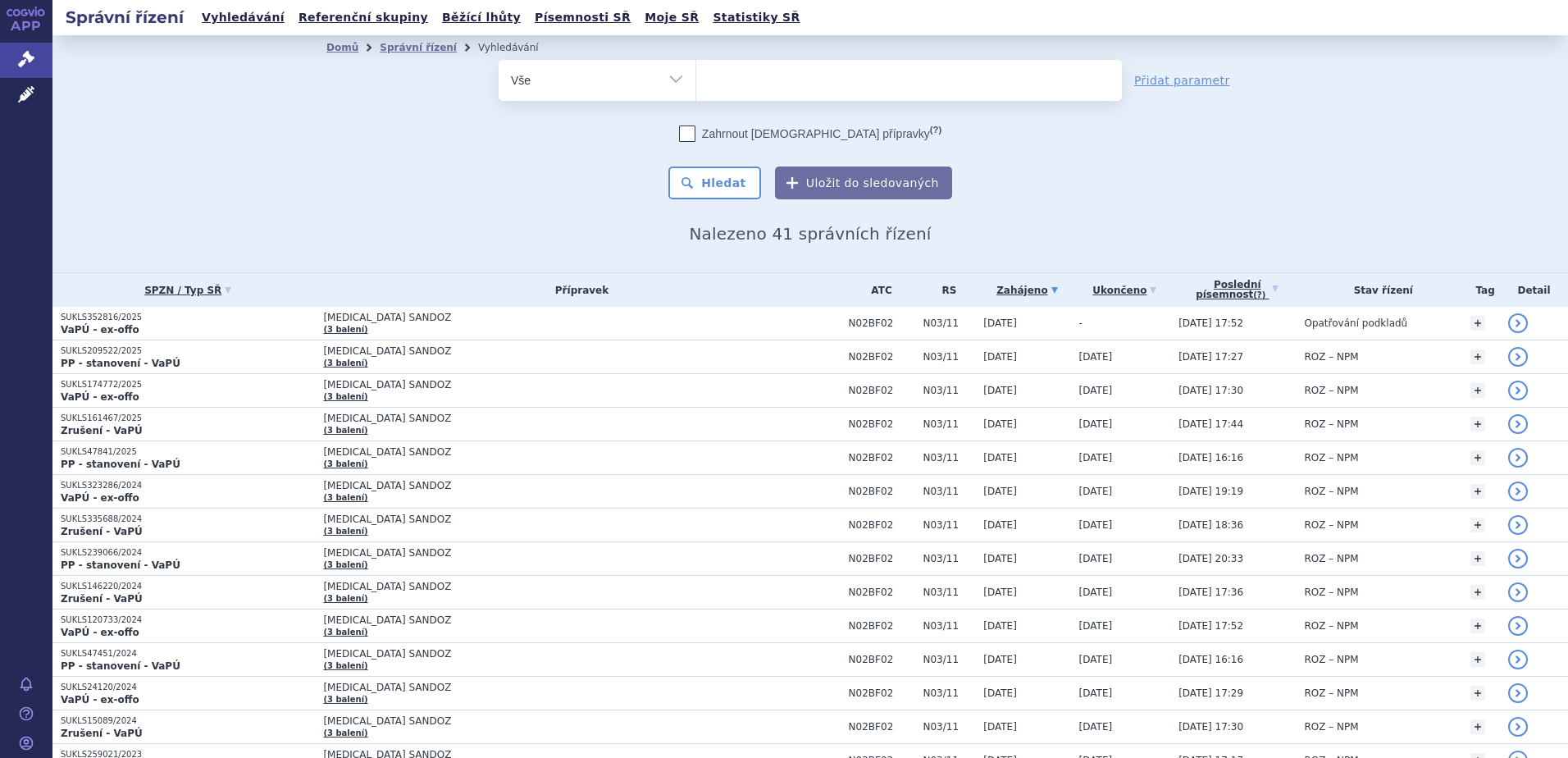
select select "B01AE07"
